Goal: Task Accomplishment & Management: Manage account settings

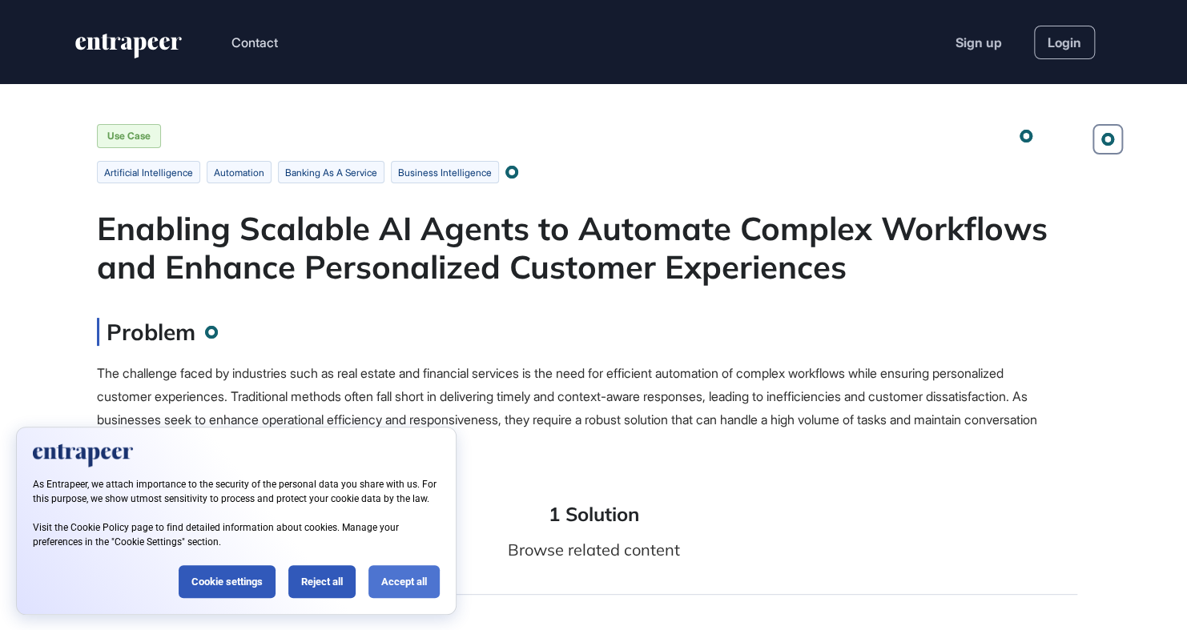
click at [405, 586] on div "Accept all" at bounding box center [403, 582] width 71 height 33
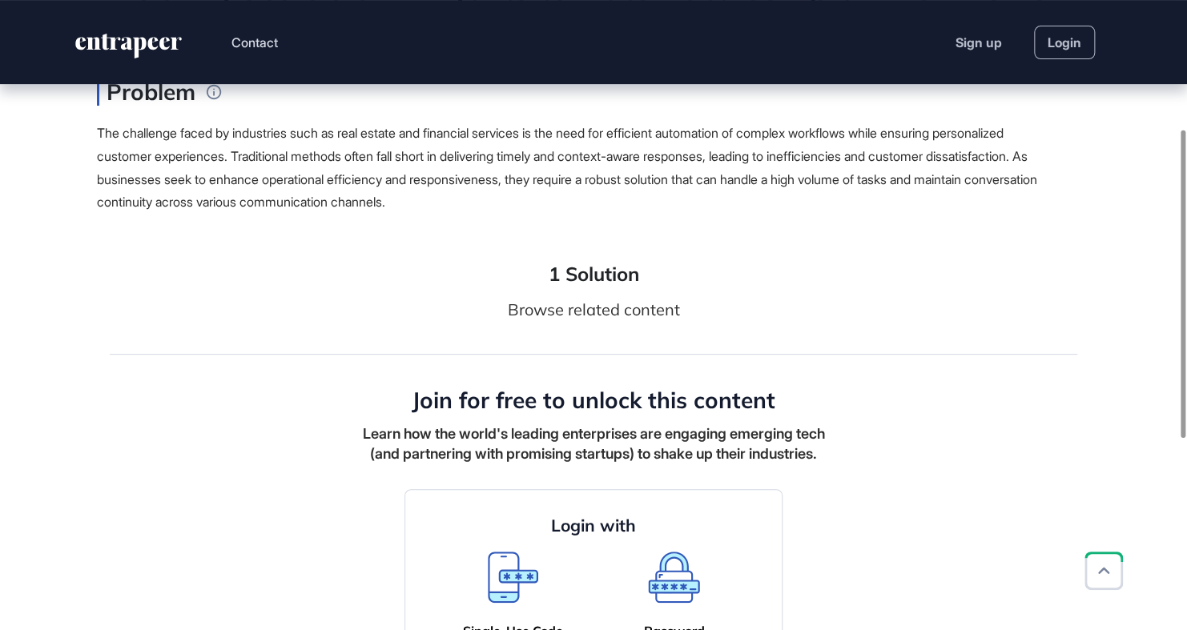
scroll to position [240, 0]
click at [1069, 46] on link "Login" at bounding box center [1064, 43] width 61 height 34
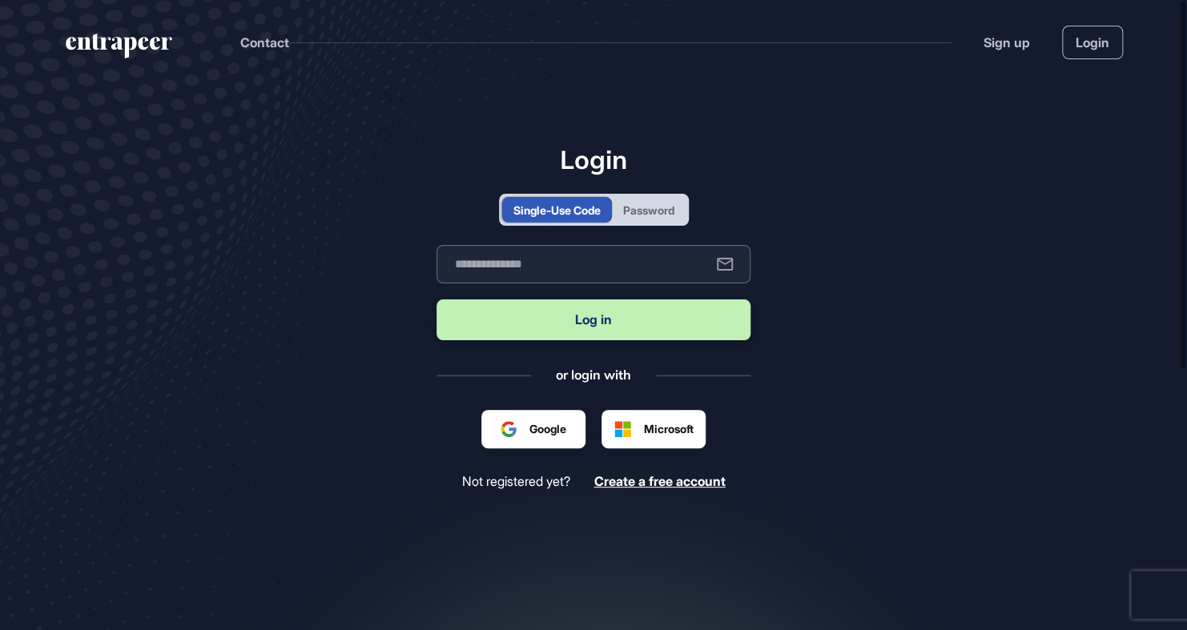
click at [530, 268] on input "text" at bounding box center [594, 264] width 314 height 38
type input "**********"
click at [574, 317] on button "Log in" at bounding box center [594, 320] width 314 height 41
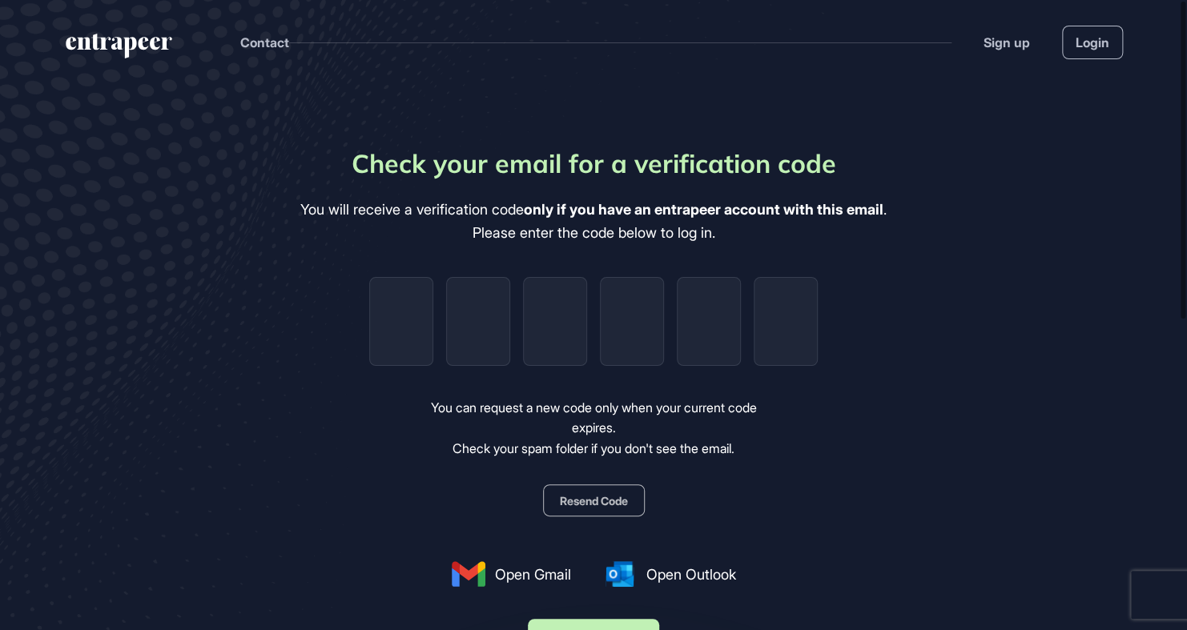
click at [383, 324] on input "tel" at bounding box center [401, 321] width 64 height 89
click at [384, 324] on input "tel" at bounding box center [401, 321] width 64 height 89
type input "*"
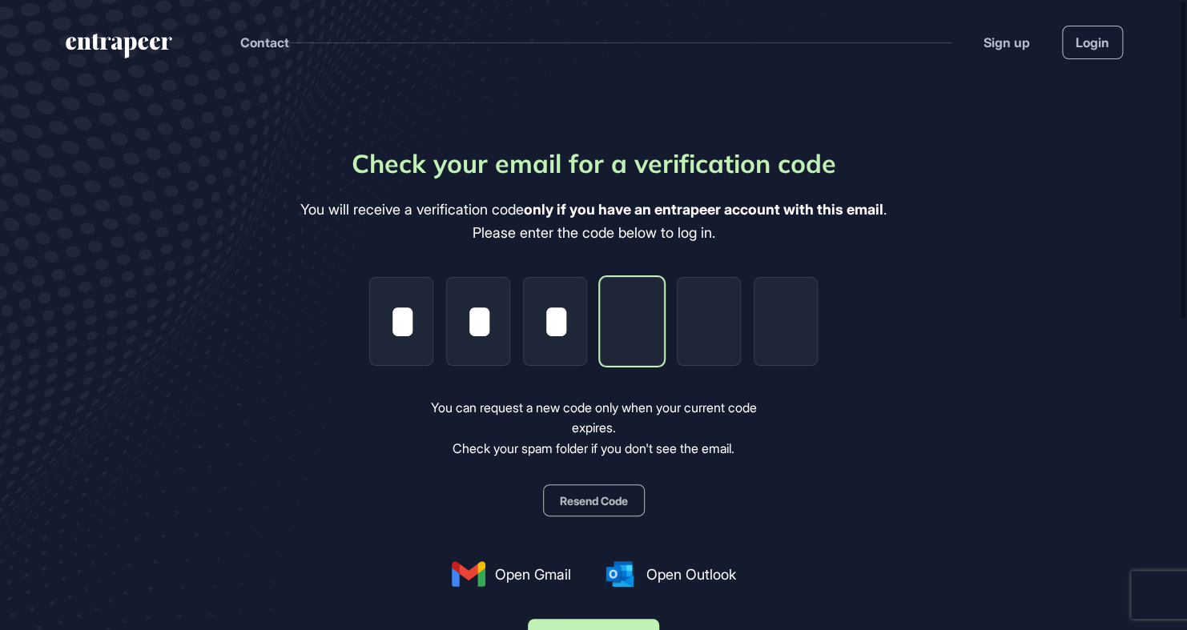
type input "*"
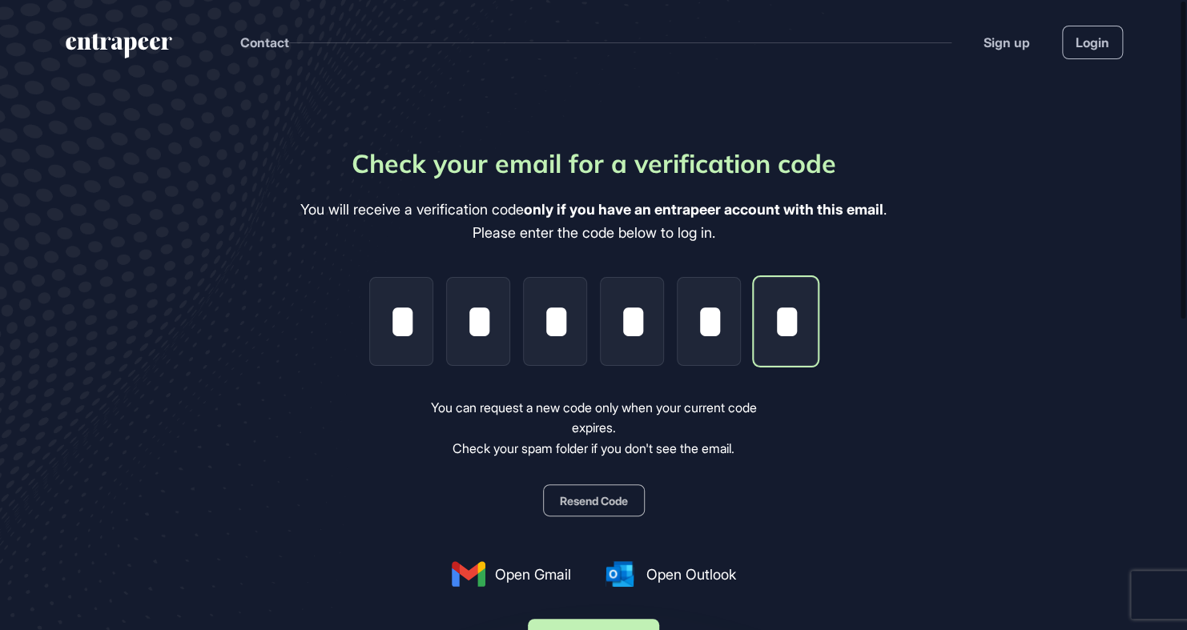
scroll to position [0, 3]
type input "*"
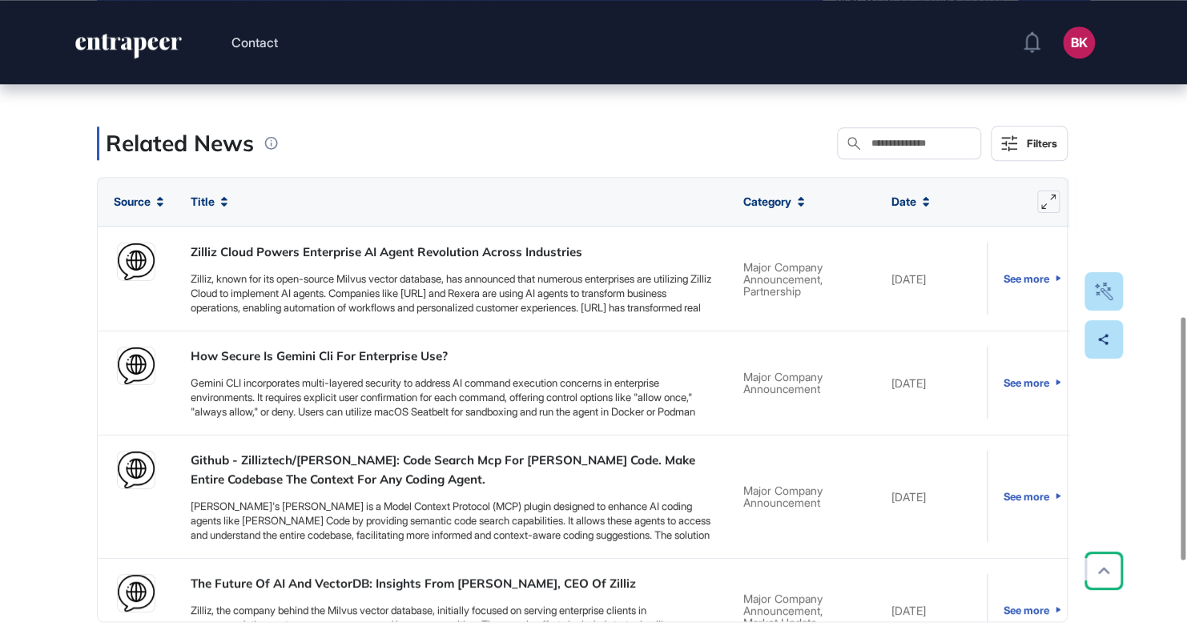
scroll to position [881, 0]
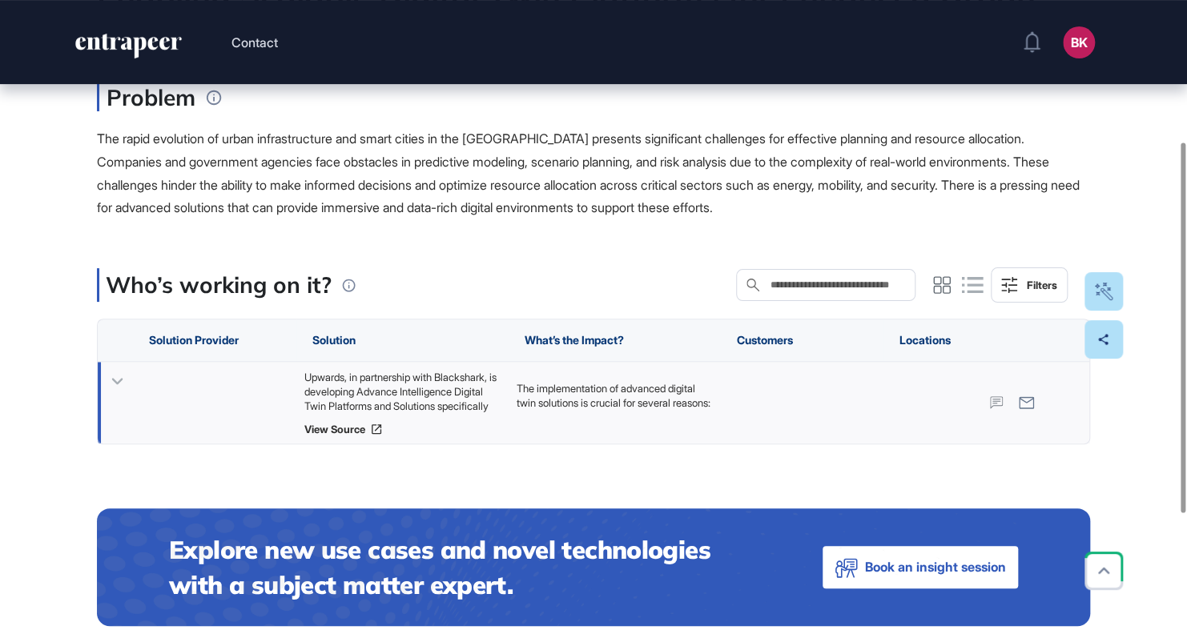
scroll to position [240, 0]
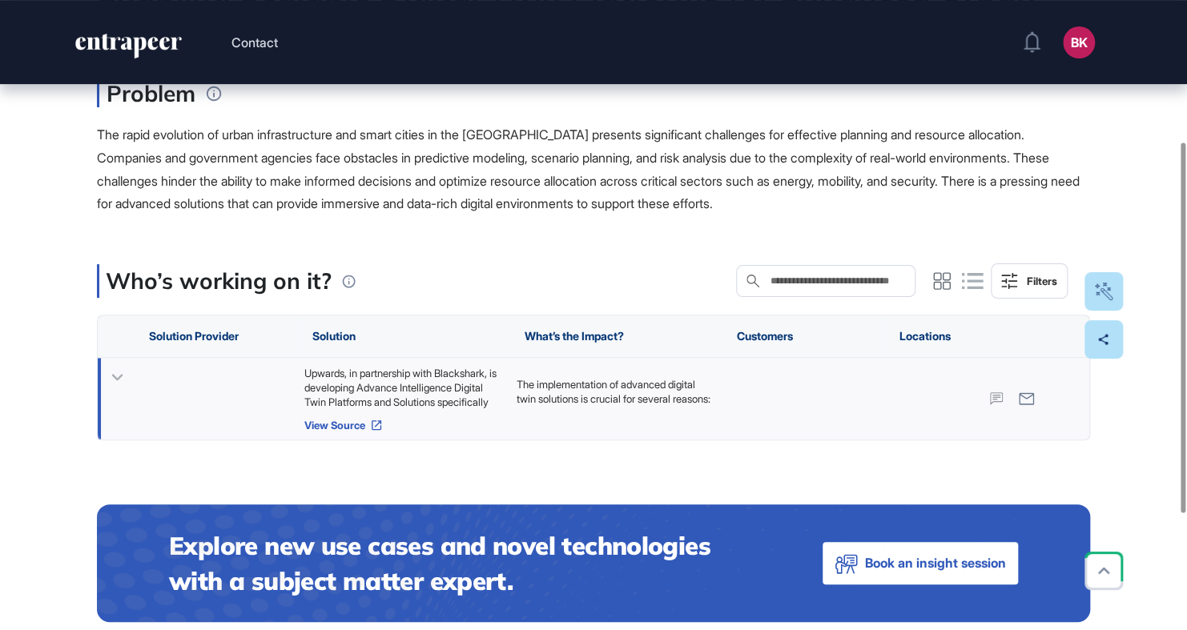
click at [343, 423] on link "View Source" at bounding box center [402, 425] width 196 height 13
